Goal: Task Accomplishment & Management: Use online tool/utility

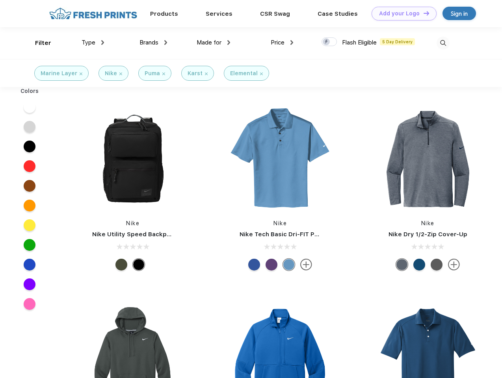
click at [401, 13] on link "Add your Logo Design Tool" at bounding box center [403, 14] width 65 height 14
click at [0, 0] on div "Design Tool" at bounding box center [0, 0] width 0 height 0
click at [423, 13] on link "Add your Logo Design Tool" at bounding box center [403, 14] width 65 height 14
click at [38, 43] on div "Filter" at bounding box center [43, 43] width 16 height 9
click at [93, 43] on span "Type" at bounding box center [89, 42] width 14 height 7
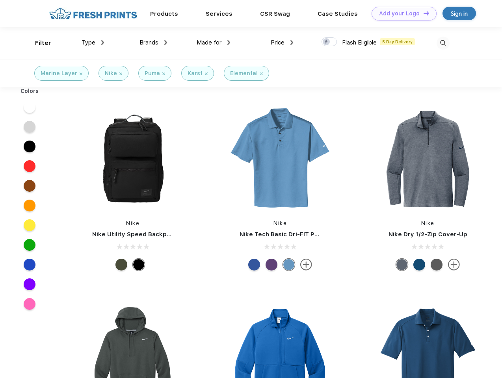
click at [153, 43] on span "Brands" at bounding box center [148, 42] width 19 height 7
click at [213, 43] on span "Made for" at bounding box center [209, 42] width 25 height 7
click at [282, 43] on span "Price" at bounding box center [278, 42] width 14 height 7
click at [329, 42] on div at bounding box center [328, 41] width 15 height 9
click at [326, 42] on input "checkbox" at bounding box center [323, 39] width 5 height 5
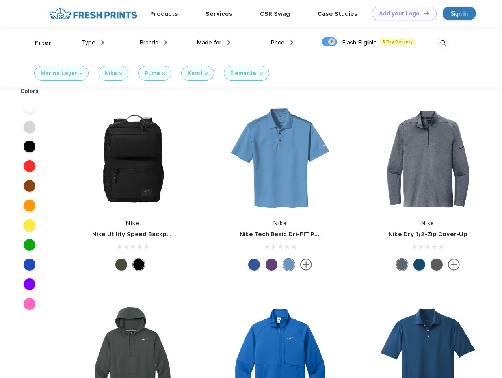
click at [443, 43] on img at bounding box center [442, 43] width 13 height 13
